Goal: Task Accomplishment & Management: Manage account settings

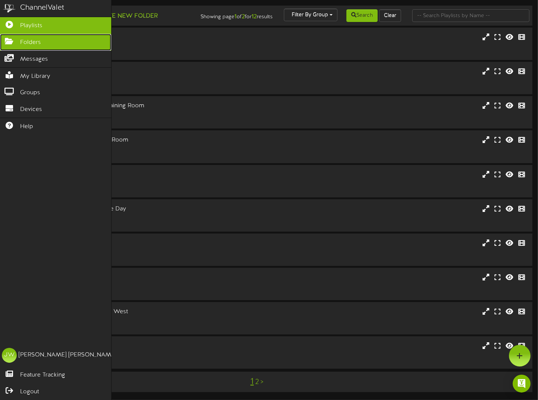
click at [17, 39] on icon at bounding box center [9, 41] width 19 height 6
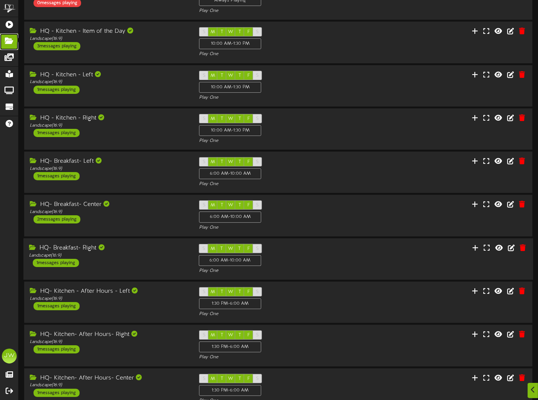
scroll to position [99, 0]
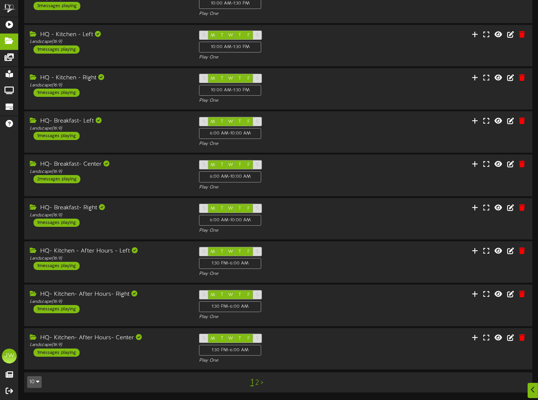
click at [256, 382] on link "2" at bounding box center [257, 382] width 4 height 8
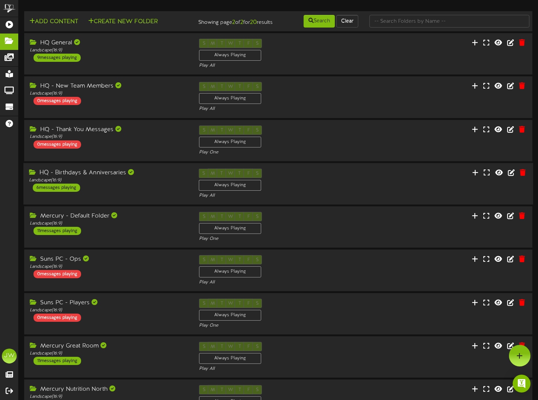
click at [112, 174] on div "HQ - Birthdays & Anniversaries" at bounding box center [108, 173] width 159 height 9
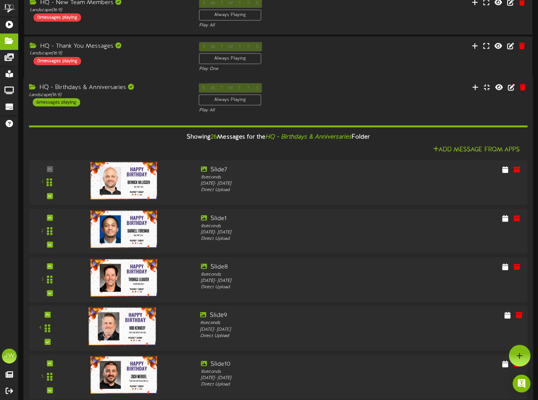
scroll to position [37, 0]
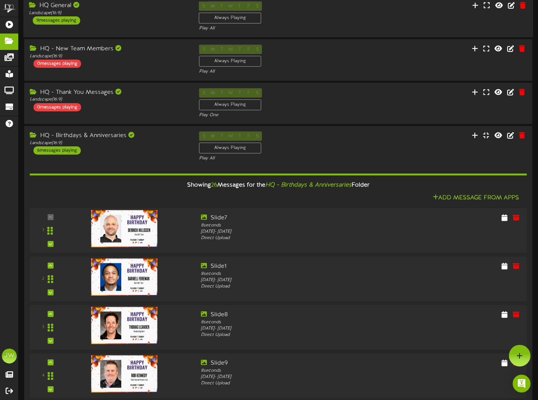
click at [57, 9] on div "HQ General" at bounding box center [108, 5] width 159 height 9
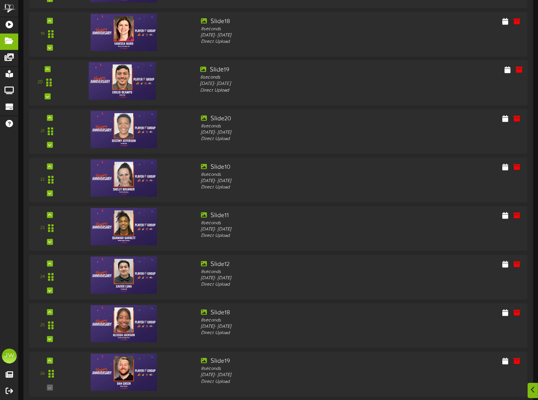
scroll to position [2121, 0]
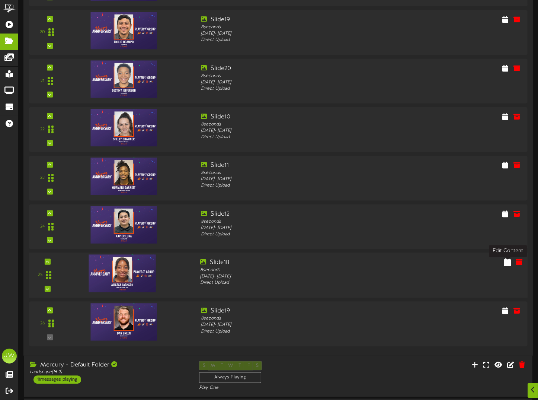
click at [509, 265] on icon at bounding box center [507, 261] width 7 height 8
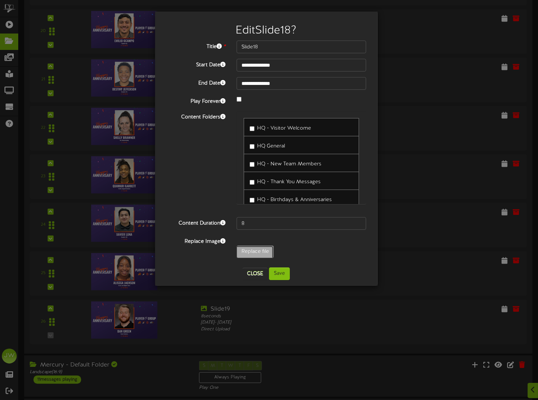
type input "**********"
type input "[PERSON_NAME]"
click at [280, 270] on button "Save" at bounding box center [279, 273] width 21 height 13
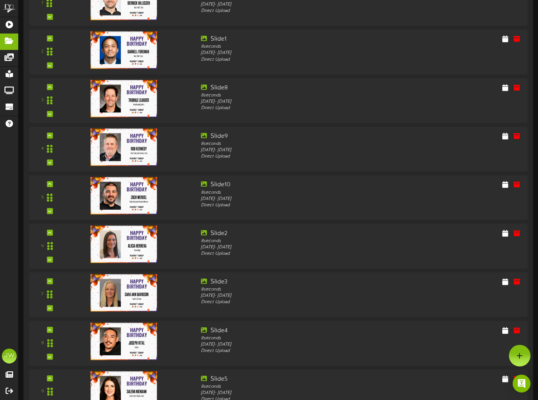
scroll to position [930, 0]
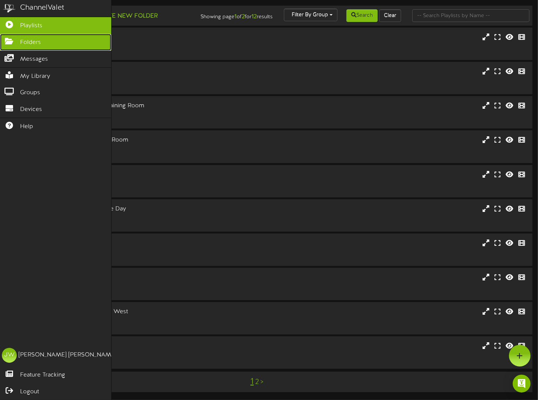
click at [25, 38] on span "Folders" at bounding box center [30, 42] width 21 height 9
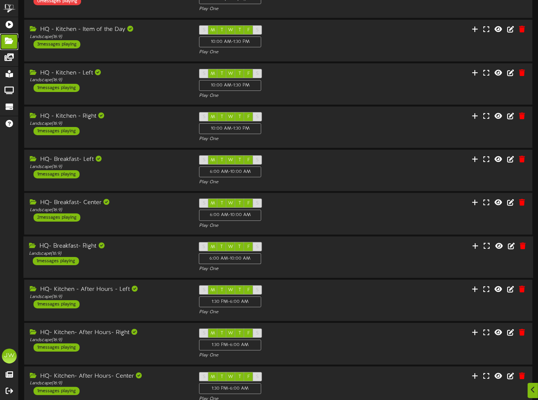
scroll to position [99, 0]
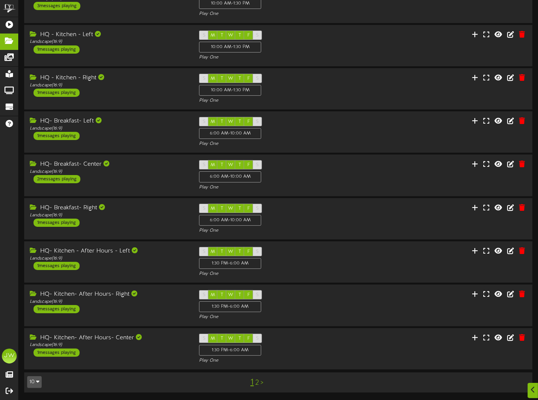
click at [257, 381] on link "2" at bounding box center [257, 382] width 4 height 8
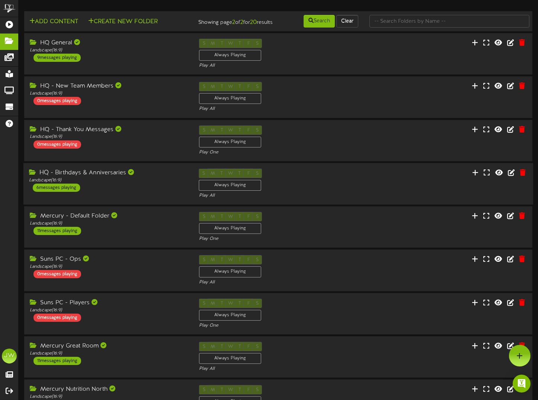
click at [113, 177] on div "HQ - Birthdays & Anniversaries" at bounding box center [108, 173] width 159 height 9
